Goal: Information Seeking & Learning: Find specific fact

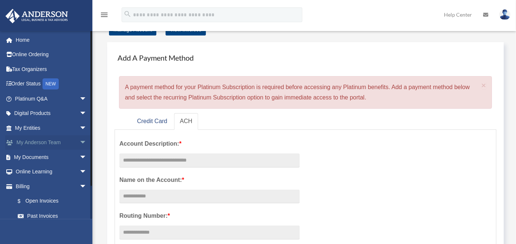
scroll to position [41, 0]
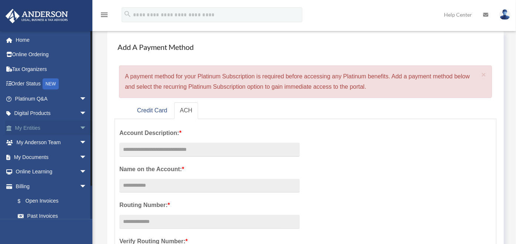
click at [44, 128] on link "My Entities arrow_drop_down" at bounding box center [51, 128] width 93 height 15
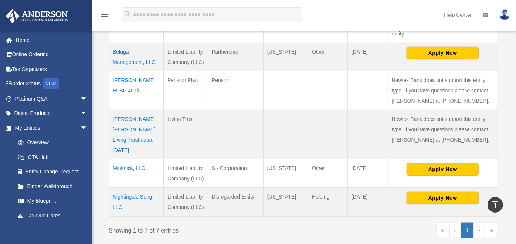
scroll to position [259, 0]
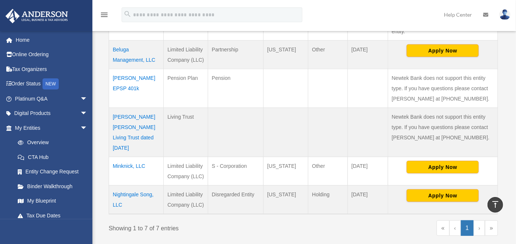
click at [125, 157] on td "Minknick, LLC" at bounding box center [136, 171] width 55 height 28
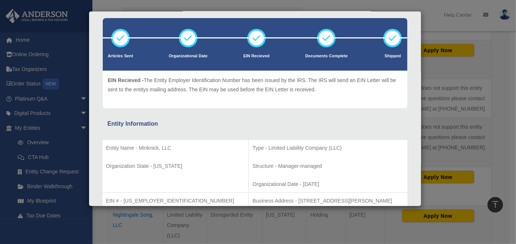
scroll to position [82, 0]
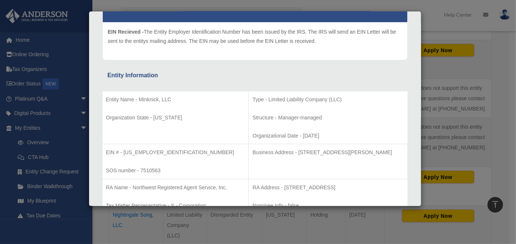
drag, startPoint x: 280, startPoint y: 151, endPoint x: 397, endPoint y: 153, distance: 116.8
click at [397, 153] on p "Business Address - [STREET_ADDRESS][PERSON_NAME]" at bounding box center [327, 152] width 151 height 9
drag, startPoint x: 395, startPoint y: 153, endPoint x: 378, endPoint y: 153, distance: 17.4
copy p "[STREET_ADDRESS][PERSON_NAME]"
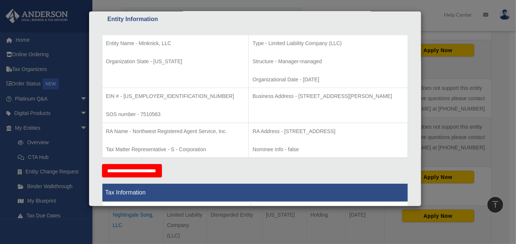
scroll to position [100, 0]
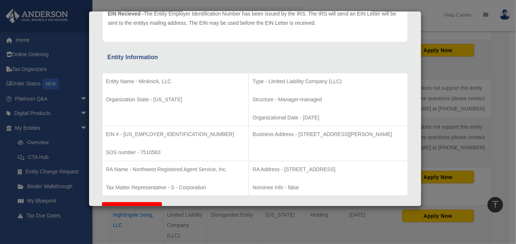
click at [260, 101] on p "Structure - Manager-managed" at bounding box center [327, 99] width 151 height 9
drag, startPoint x: 134, startPoint y: 168, endPoint x: 227, endPoint y: 171, distance: 93.6
click at [227, 171] on p "RA Name - Northwest Registered Agent Service, Inc." at bounding box center [175, 169] width 139 height 9
drag, startPoint x: 227, startPoint y: 171, endPoint x: 212, endPoint y: 169, distance: 15.3
copy p "Northwest Registered Agent Service, Inc."
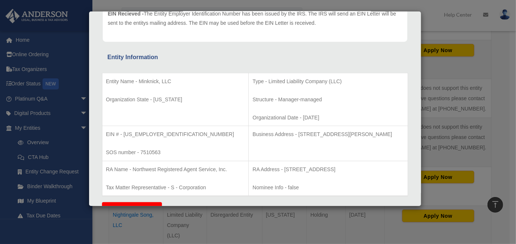
drag, startPoint x: 449, startPoint y: 28, endPoint x: 445, endPoint y: 36, distance: 8.9
click at [450, 28] on div "Details × Articles Sent Organizational Date" at bounding box center [258, 122] width 516 height 244
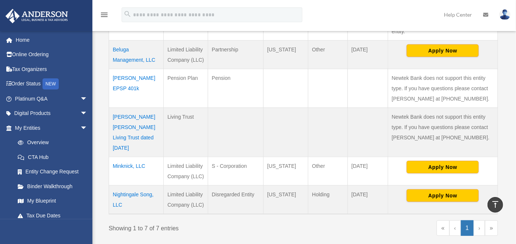
drag, startPoint x: 140, startPoint y: 77, endPoint x: 125, endPoint y: 79, distance: 15.8
click at [125, 79] on td "[PERSON_NAME] EPSP 401k" at bounding box center [136, 88] width 55 height 39
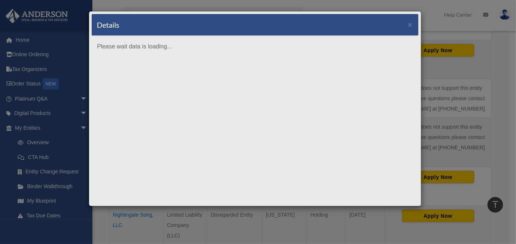
click at [126, 80] on body "X Get a chance to win 6 months of Platinum for free just by filling out this su…" at bounding box center [258, 103] width 516 height 725
click at [126, 80] on div "Details × Please wait data is loading..." at bounding box center [255, 108] width 333 height 195
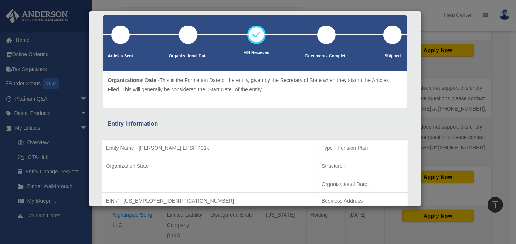
scroll to position [82, 0]
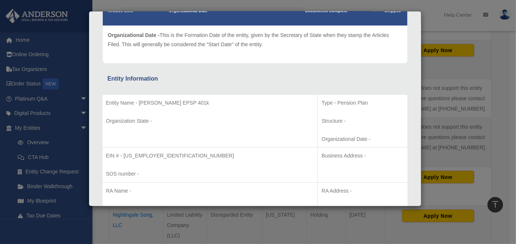
click at [140, 101] on p "Entity Name - [PERSON_NAME] EPSP 401k" at bounding box center [210, 102] width 208 height 9
drag, startPoint x: 139, startPoint y: 101, endPoint x: 191, endPoint y: 102, distance: 51.4
click at [191, 102] on p "Entity Name - [PERSON_NAME] EPSP 401k" at bounding box center [210, 102] width 208 height 9
drag, startPoint x: 191, startPoint y: 102, endPoint x: 182, endPoint y: 100, distance: 9.0
copy p "[PERSON_NAME] EPSP 401"
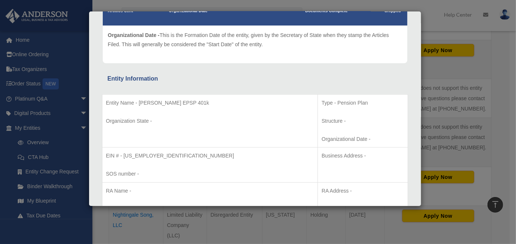
click at [452, 73] on div "Details × Articles Sent Organizational Date" at bounding box center [258, 122] width 516 height 244
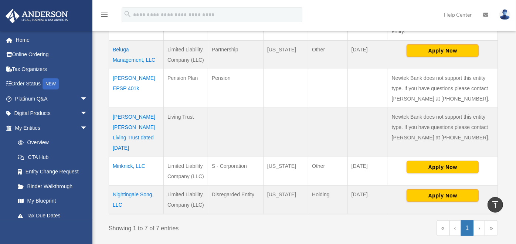
click at [139, 126] on td "[PERSON_NAME] [PERSON_NAME] Living Trust dated [DATE]" at bounding box center [136, 132] width 55 height 49
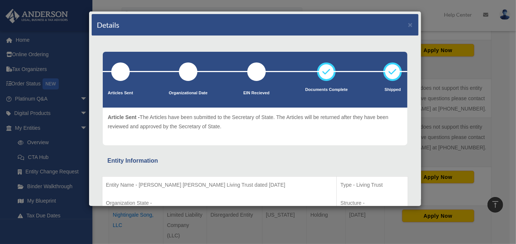
scroll to position [123, 0]
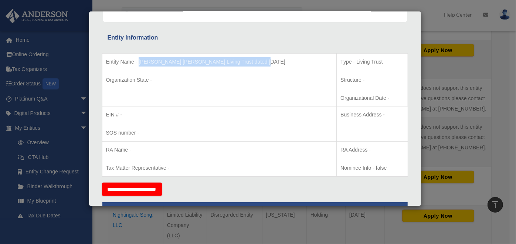
drag, startPoint x: 139, startPoint y: 60, endPoint x: 265, endPoint y: 56, distance: 126.1
click at [265, 56] on td "Entity Name - [PERSON_NAME] [PERSON_NAME] Living Trust dated [DATE] Organizatio…" at bounding box center [219, 79] width 235 height 53
drag, startPoint x: 265, startPoint y: 56, endPoint x: 202, endPoint y: 62, distance: 63.2
copy p "[PERSON_NAME] [PERSON_NAME] Living Trust dated [DATE]"
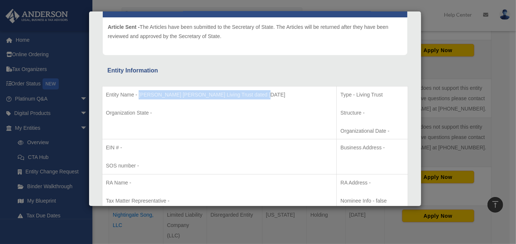
scroll to position [82, 0]
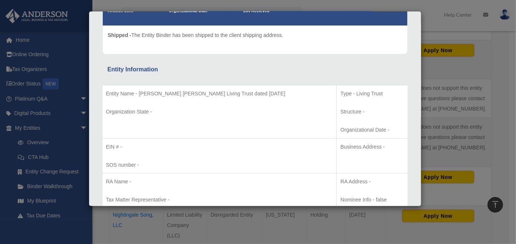
click at [430, 25] on div "Details × Articles Sent Organizational Date" at bounding box center [258, 122] width 516 height 244
